Goal: Find contact information: Find contact information

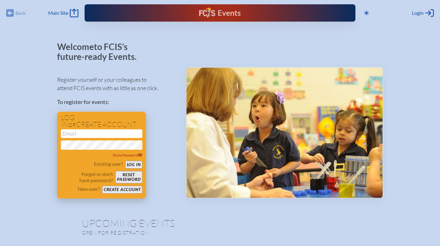
type input "[EMAIL_ADDRESS][DOMAIN_NAME]"
click at [133, 165] on button "Log in" at bounding box center [133, 165] width 17 height 8
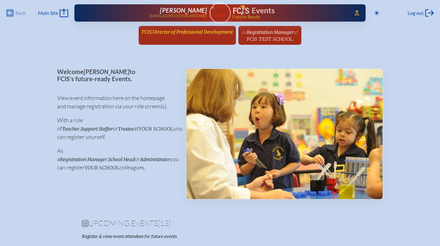
click at [188, 32] on span "FCIS Director of Professional Development" at bounding box center [187, 32] width 91 height 6
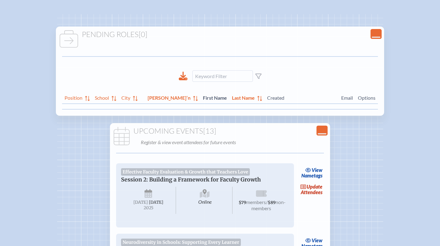
scroll to position [49, 0]
click at [317, 191] on link "update Attendees" at bounding box center [311, 190] width 25 height 14
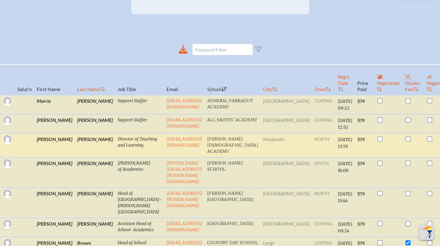
scroll to position [171, 0]
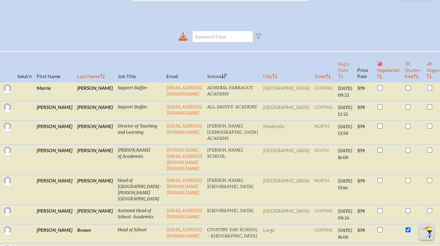
click at [335, 77] on th "Reg’n Date" at bounding box center [344, 67] width 19 height 31
checkbox input "true"
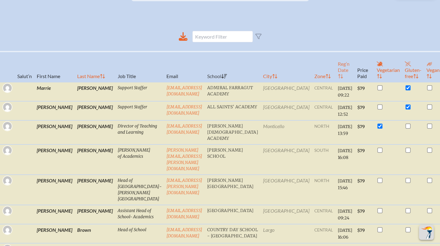
checkbox input "true"
checkbox input "false"
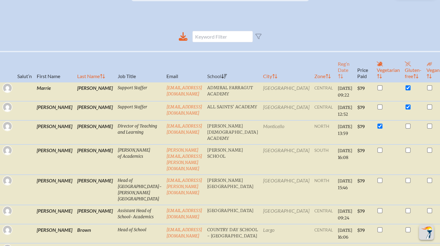
checkbox input "false"
checkbox input "true"
checkbox input "false"
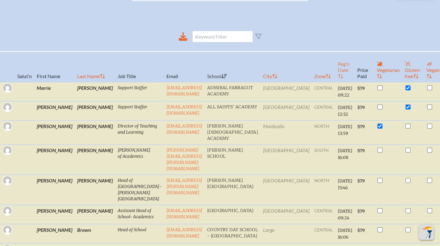
checkbox input "false"
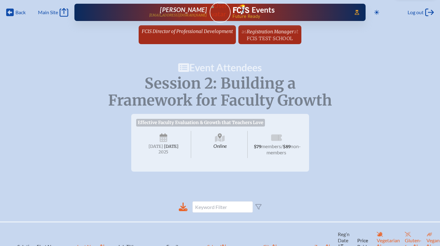
scroll to position [0, 0]
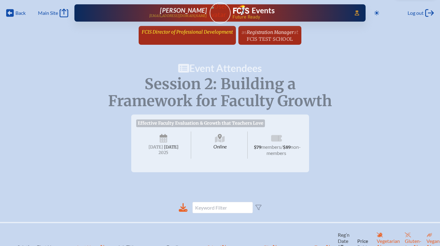
click at [173, 30] on span "FCIS Director of Professional Development" at bounding box center [187, 32] width 91 height 6
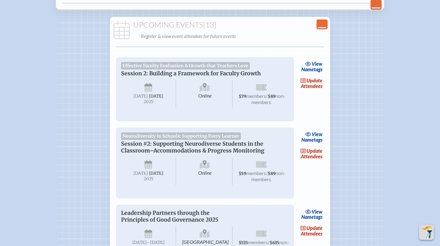
scroll to position [161, 0]
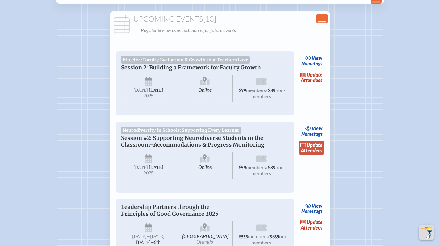
click at [305, 151] on link "update Attendees" at bounding box center [311, 148] width 25 height 14
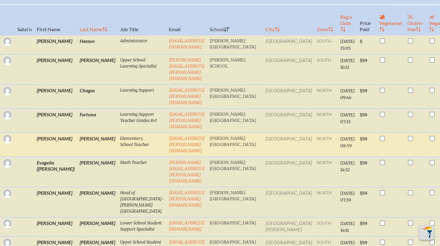
scroll to position [239, 0]
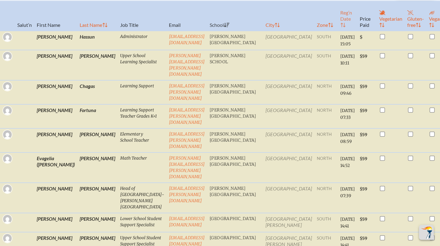
click at [338, 26] on th "Reg’n Date" at bounding box center [347, 15] width 19 height 31
checkbox input "true"
checkbox input "false"
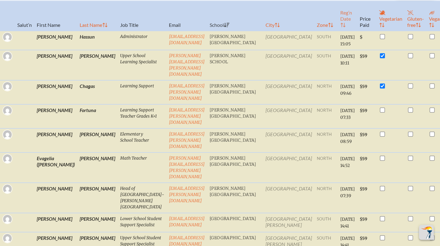
checkbox input "false"
checkbox input "true"
checkbox input "false"
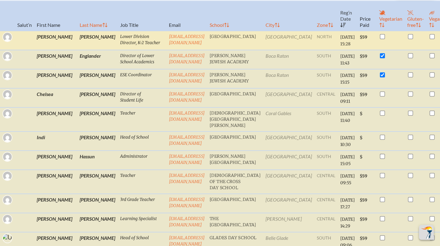
drag, startPoint x: 217, startPoint y: 41, endPoint x: 138, endPoint y: 41, distance: 79.4
click at [138, 41] on tr "[PERSON_NAME] Lower Division Director, K-2 Teacher [EMAIL_ADDRESS][DOMAIN_NAME]…" at bounding box center [238, 40] width 477 height 19
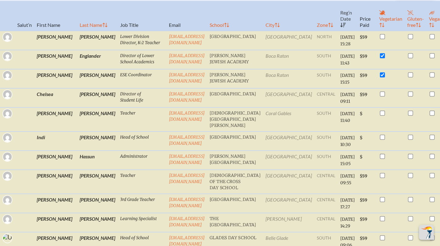
click at [207, 20] on th "Email" at bounding box center [186, 15] width 41 height 31
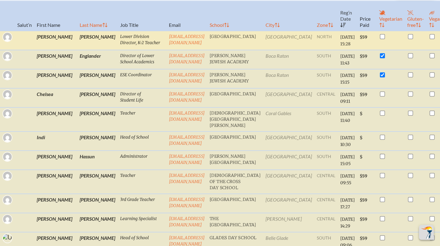
drag, startPoint x: 218, startPoint y: 41, endPoint x: 143, endPoint y: 41, distance: 75.0
click at [166, 41] on td "[EMAIL_ADDRESS][DOMAIN_NAME]" at bounding box center [186, 40] width 41 height 19
copy link "[EMAIL_ADDRESS][DOMAIN_NAME]"
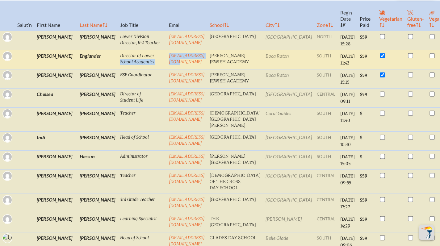
drag, startPoint x: 200, startPoint y: 65, endPoint x: 131, endPoint y: 66, distance: 68.9
click at [131, 66] on tr "[PERSON_NAME] Director of Lower School Academics [EMAIL_ADDRESS][DOMAIN_NAME] […" at bounding box center [238, 59] width 477 height 19
click at [201, 69] on td "[EMAIL_ADDRESS][DOMAIN_NAME]" at bounding box center [186, 59] width 41 height 19
drag, startPoint x: 200, startPoint y: 65, endPoint x: 144, endPoint y: 64, distance: 56.5
click at [166, 64] on td "[EMAIL_ADDRESS][DOMAIN_NAME]" at bounding box center [186, 59] width 41 height 19
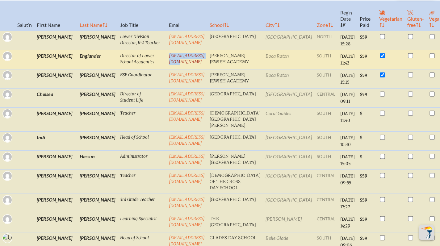
copy link "[EMAIL_ADDRESS][DOMAIN_NAME]"
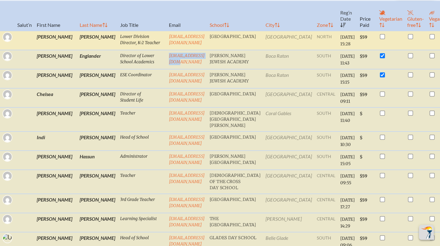
drag, startPoint x: 215, startPoint y: 42, endPoint x: 144, endPoint y: 41, distance: 71.0
click at [166, 41] on td "[EMAIL_ADDRESS][DOMAIN_NAME]" at bounding box center [186, 40] width 41 height 19
copy link "[EMAIL_ADDRESS][DOMAIN_NAME]"
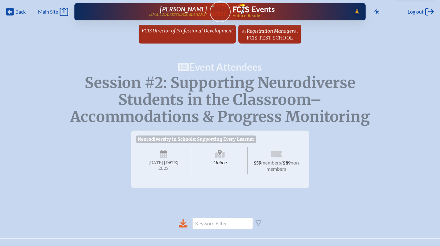
scroll to position [0, 0]
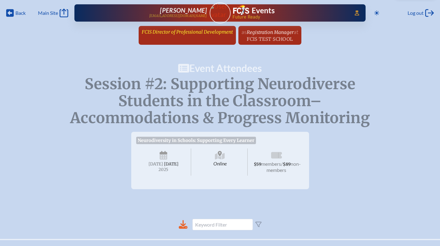
click at [181, 32] on span "FCIS Director of Professional Development" at bounding box center [187, 32] width 91 height 6
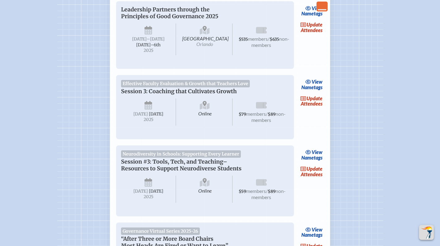
scroll to position [370, 0]
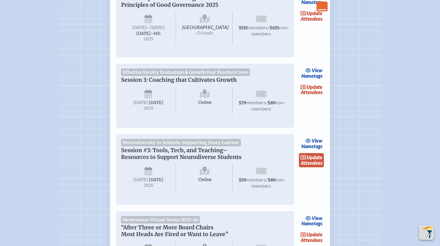
click at [313, 167] on link "update Attendees" at bounding box center [311, 160] width 25 height 14
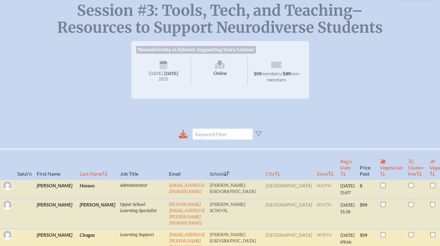
scroll to position [140, 0]
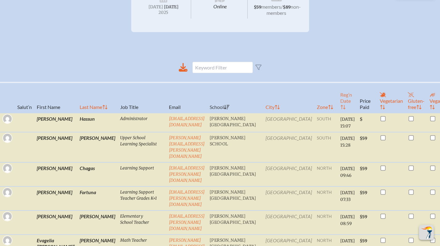
click at [338, 112] on th "Reg’n Date" at bounding box center [347, 97] width 19 height 31
checkbox input "false"
checkbox input "true"
checkbox input "false"
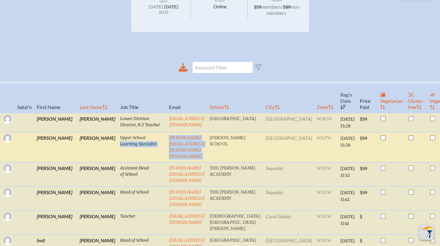
drag, startPoint x: 228, startPoint y: 145, endPoint x: 134, endPoint y: 146, distance: 93.9
click at [134, 146] on tr "[PERSON_NAME] Upper School Learning Specialist [PERSON_NAME][EMAIL_ADDRESS][PER…" at bounding box center [238, 147] width 477 height 30
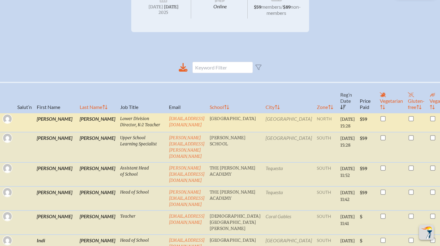
click at [180, 132] on td "[EMAIL_ADDRESS][DOMAIN_NAME]" at bounding box center [186, 122] width 41 height 19
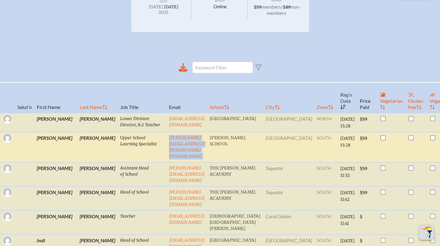
drag, startPoint x: 228, startPoint y: 149, endPoint x: 143, endPoint y: 149, distance: 85.2
click at [143, 149] on tr "[PERSON_NAME] Upper School Learning Specialist [PERSON_NAME][EMAIL_ADDRESS][PER…" at bounding box center [238, 147] width 477 height 30
copy link "[PERSON_NAME][EMAIL_ADDRESS][PERSON_NAME][DOMAIN_NAME]"
